Goal: Check status: Check status

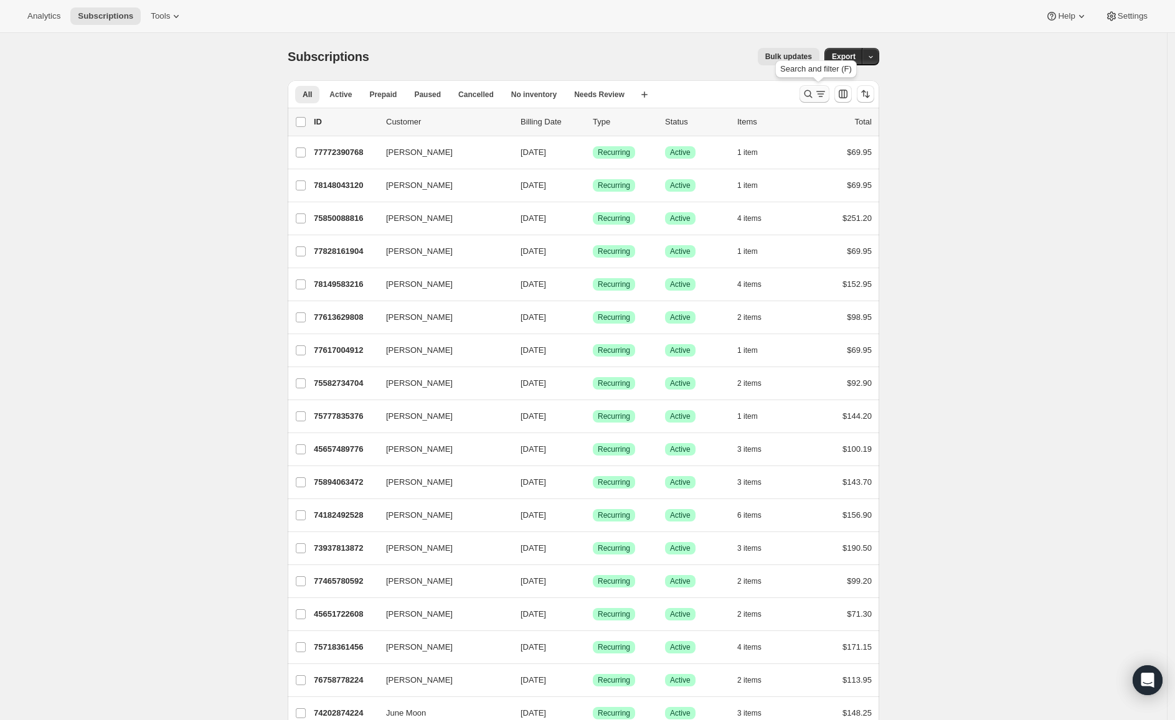
click at [811, 94] on icon "Search and filter results" at bounding box center [808, 94] width 12 height 12
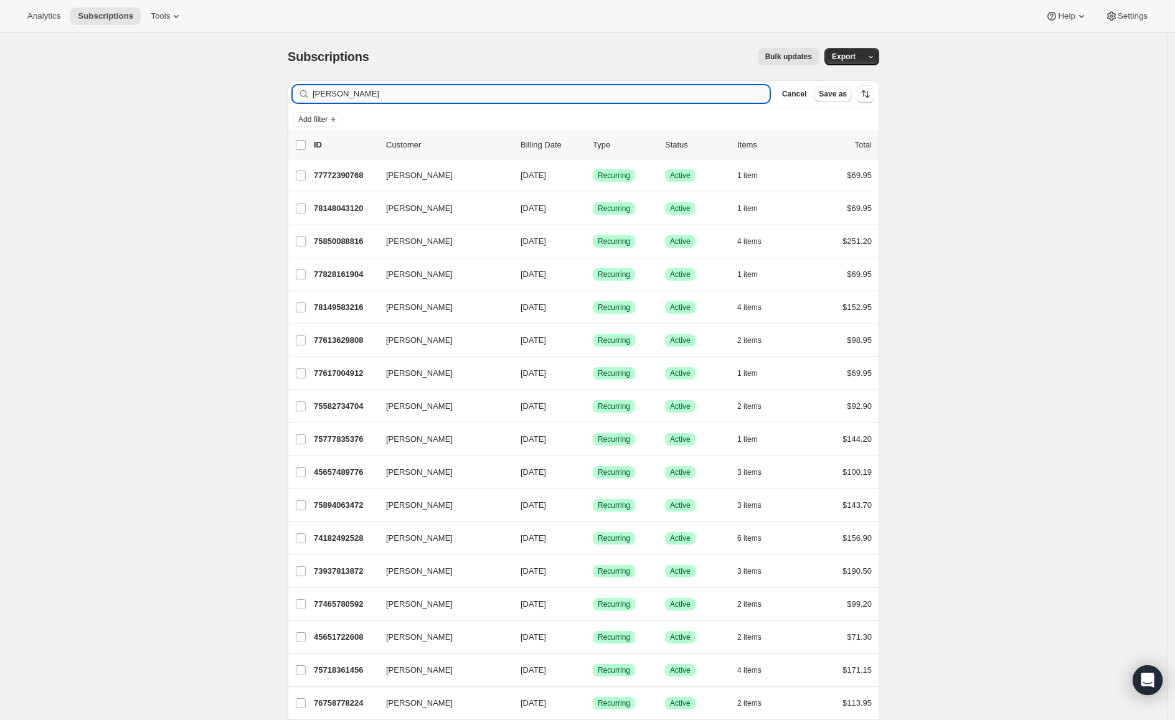
type input "[PERSON_NAME]"
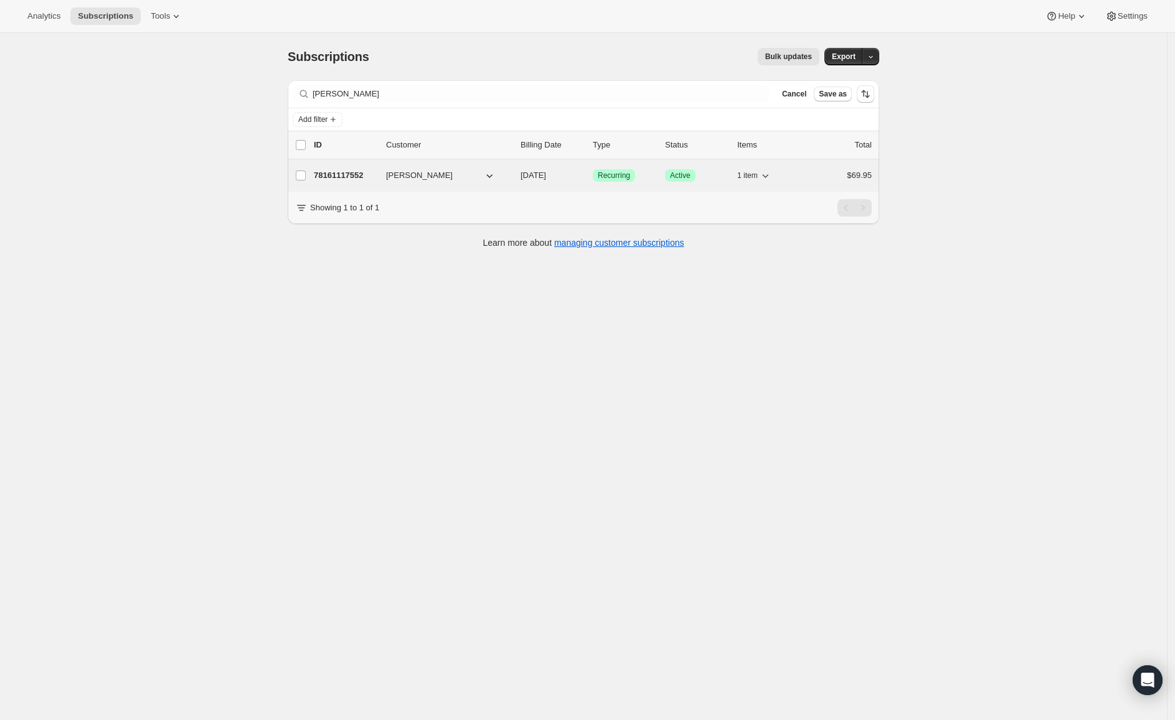
click at [353, 173] on p "78161117552" at bounding box center [345, 175] width 62 height 12
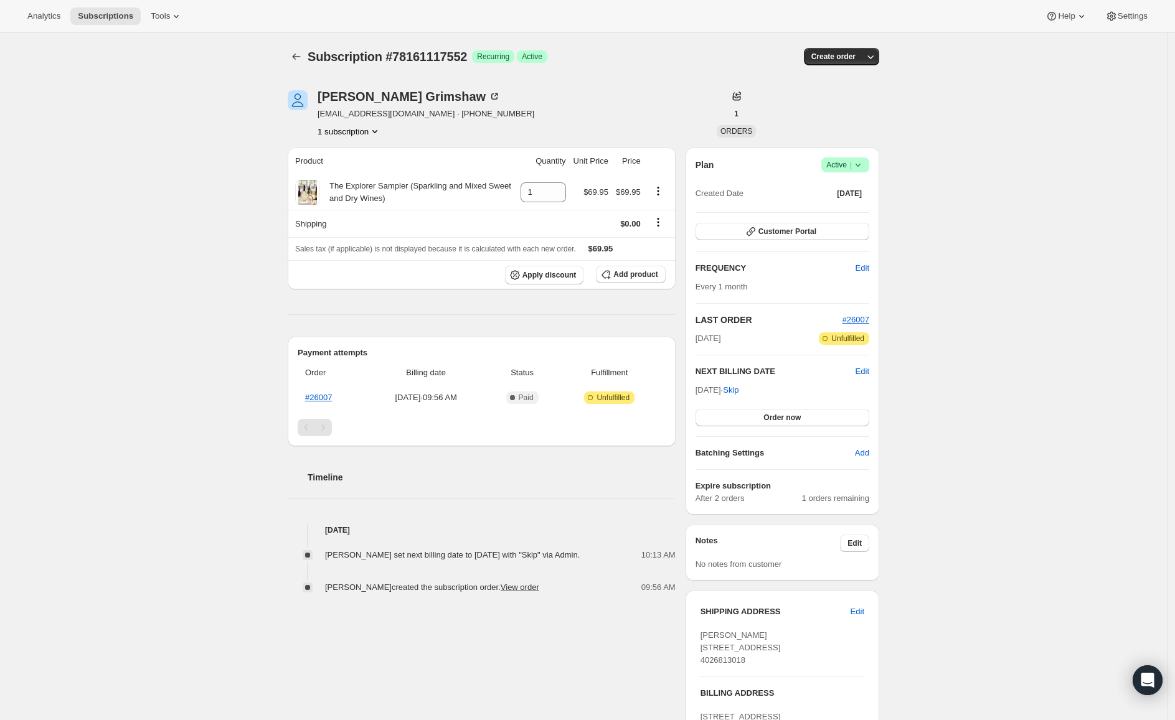
click at [863, 168] on icon at bounding box center [858, 165] width 12 height 12
click at [864, 167] on icon at bounding box center [858, 165] width 12 height 12
